Goal: Task Accomplishment & Management: Use online tool/utility

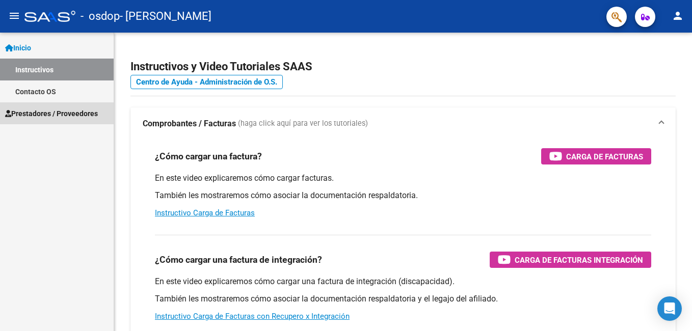
click at [88, 113] on span "Prestadores / Proveedores" at bounding box center [51, 113] width 93 height 11
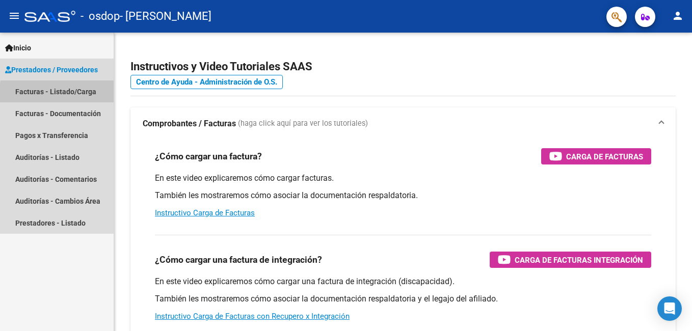
click at [89, 92] on link "Facturas - Listado/Carga" at bounding box center [57, 91] width 114 height 22
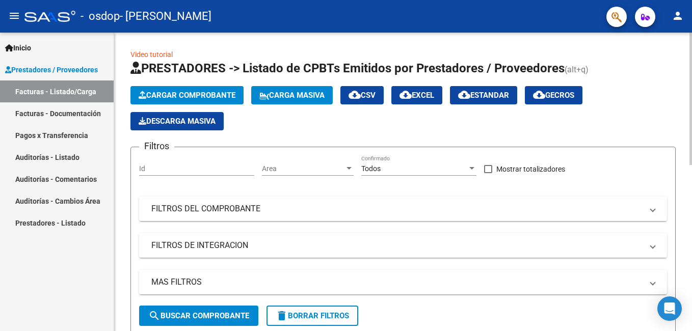
click at [224, 166] on input "Id" at bounding box center [196, 169] width 115 height 9
click at [348, 168] on div at bounding box center [348, 168] width 5 height 3
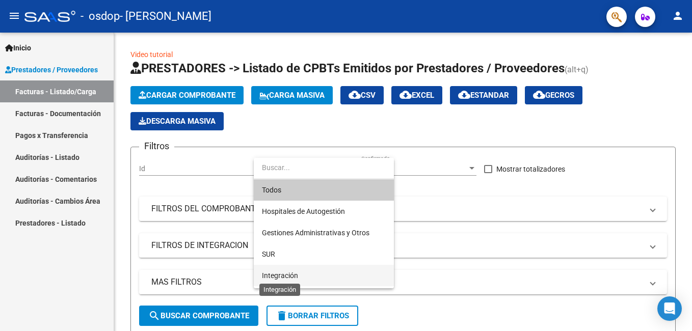
click at [289, 275] on span "Integración" at bounding box center [280, 276] width 36 height 8
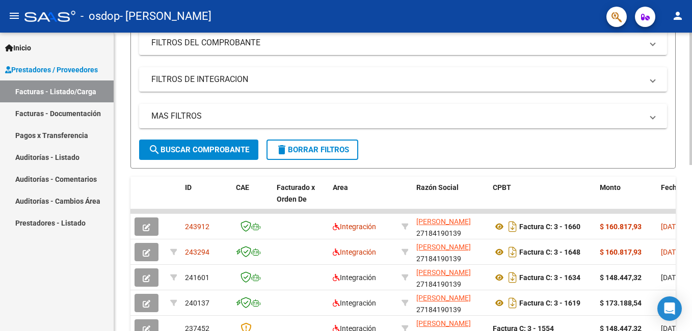
scroll to position [171, 0]
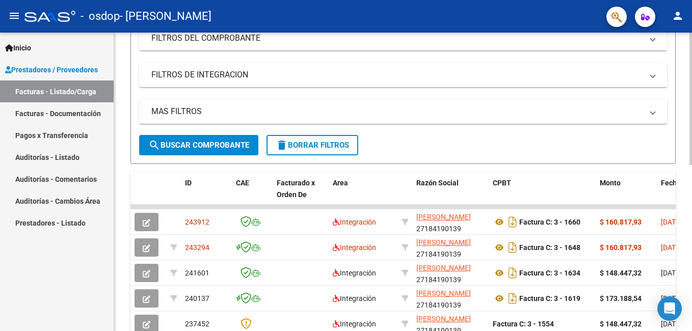
click at [691, 188] on html "menu - osdop - [PERSON_NAME] person Inicio Instructivos Contacto OS Prestadores…" at bounding box center [346, 165] width 692 height 331
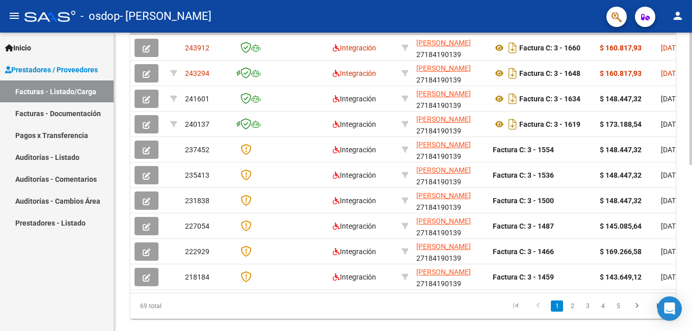
scroll to position [373, 0]
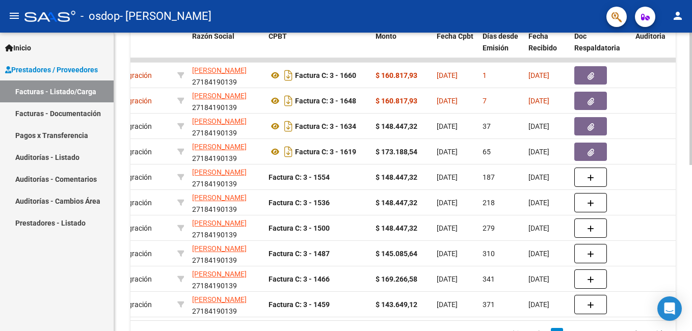
scroll to position [310, 0]
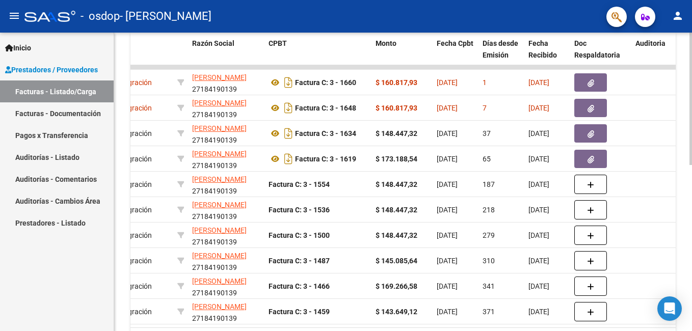
click at [689, 186] on div "Video tutorial PRESTADORES -> Listado de CPBTs Emitidos por Prestadores / Prove…" at bounding box center [404, 54] width 580 height 664
click at [689, 182] on div "Video tutorial PRESTADORES -> Listado de CPBTs Emitidos por Prestadores / Prove…" at bounding box center [403, 54] width 578 height 664
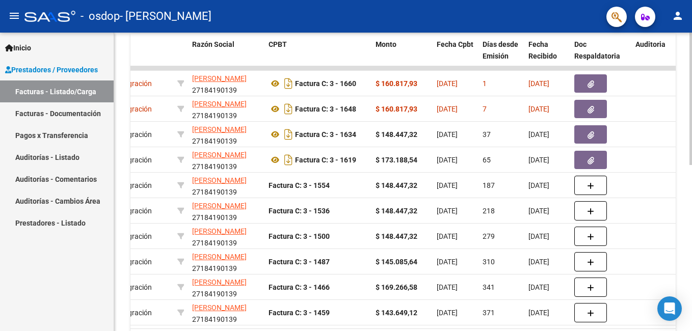
click at [689, 177] on div "Video tutorial PRESTADORES -> Listado de CPBTs Emitidos por Prestadores / Prove…" at bounding box center [403, 55] width 578 height 664
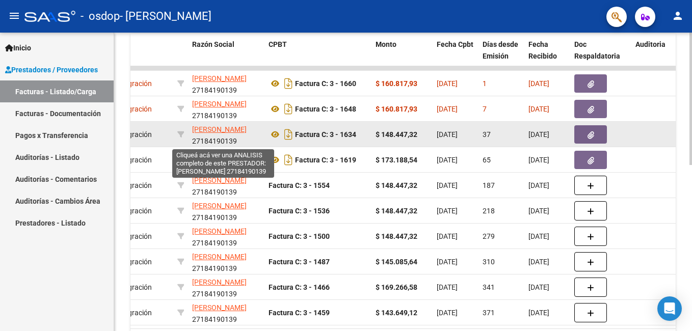
click at [225, 128] on span "[PERSON_NAME]" at bounding box center [219, 129] width 55 height 8
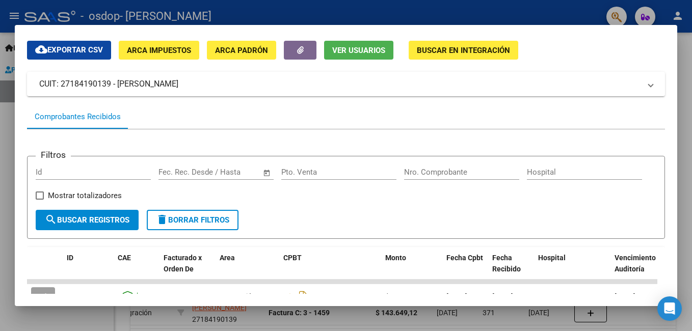
scroll to position [0, 0]
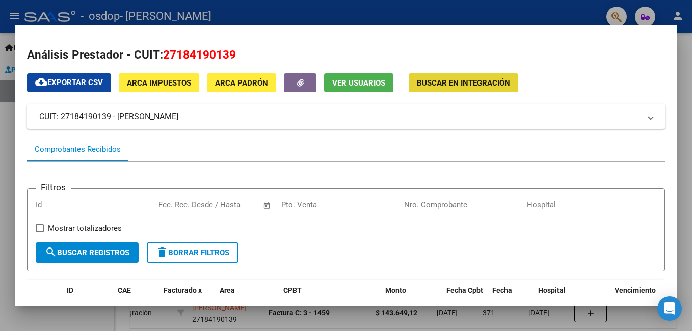
click at [464, 83] on span "Buscar en Integración" at bounding box center [463, 82] width 93 height 9
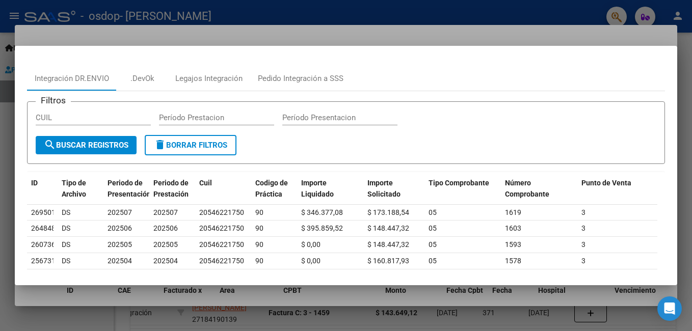
click at [479, 13] on div at bounding box center [346, 165] width 692 height 331
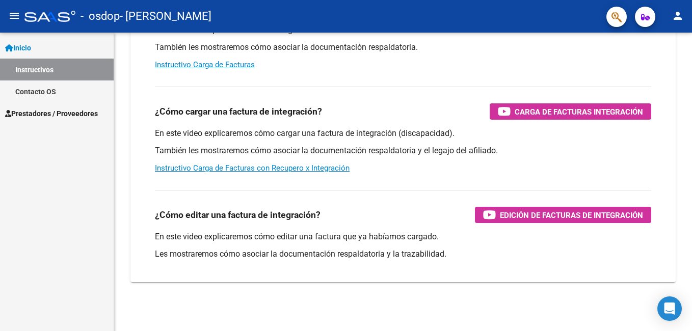
scroll to position [148, 0]
click at [59, 111] on span "Prestadores / Proveedores" at bounding box center [51, 113] width 93 height 11
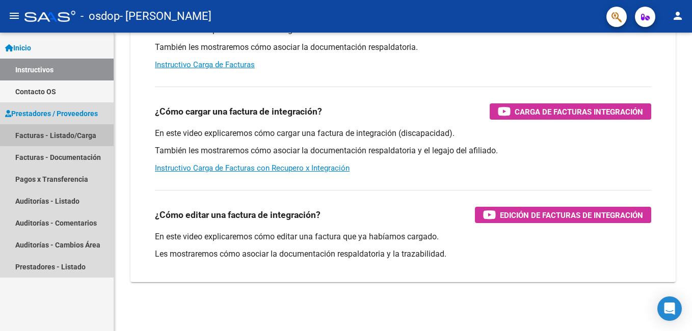
click at [58, 134] on link "Facturas - Listado/Carga" at bounding box center [57, 135] width 114 height 22
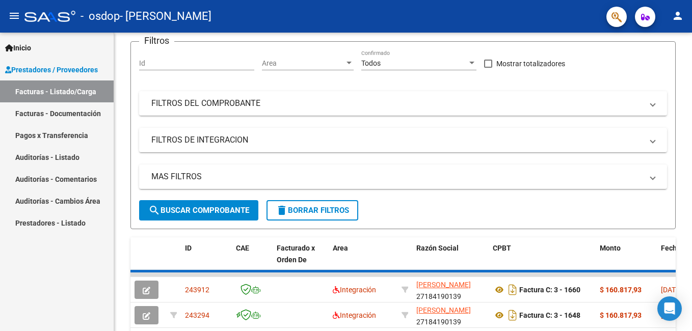
scroll to position [309, 0]
